Goal: Information Seeking & Learning: Learn about a topic

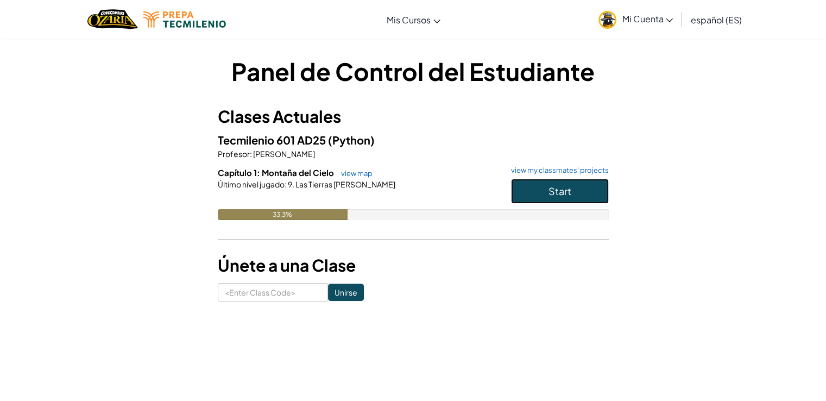
click at [534, 197] on button "Start" at bounding box center [560, 191] width 98 height 25
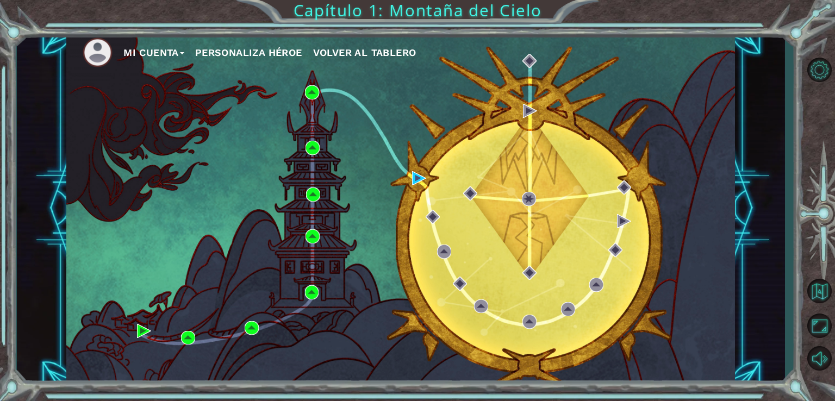
drag, startPoint x: 427, startPoint y: 173, endPoint x: 417, endPoint y: 173, distance: 10.3
click at [420, 173] on div "Mi Cuenta Personaliza Héroe Volver al Tablero" at bounding box center [400, 208] width 668 height 353
click at [412, 173] on img at bounding box center [419, 178] width 14 height 14
